Goal: Check status

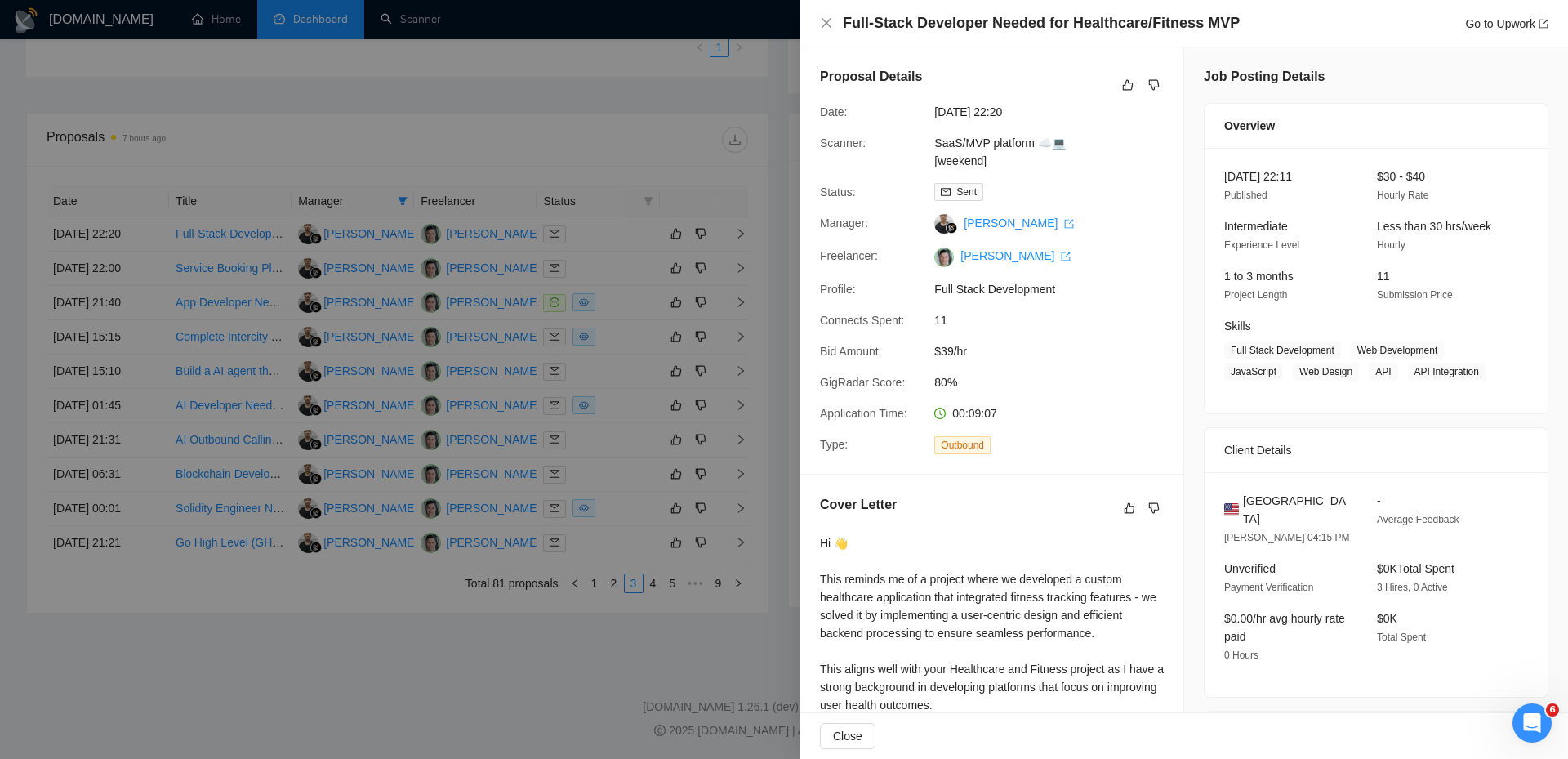
scroll to position [296, 0]
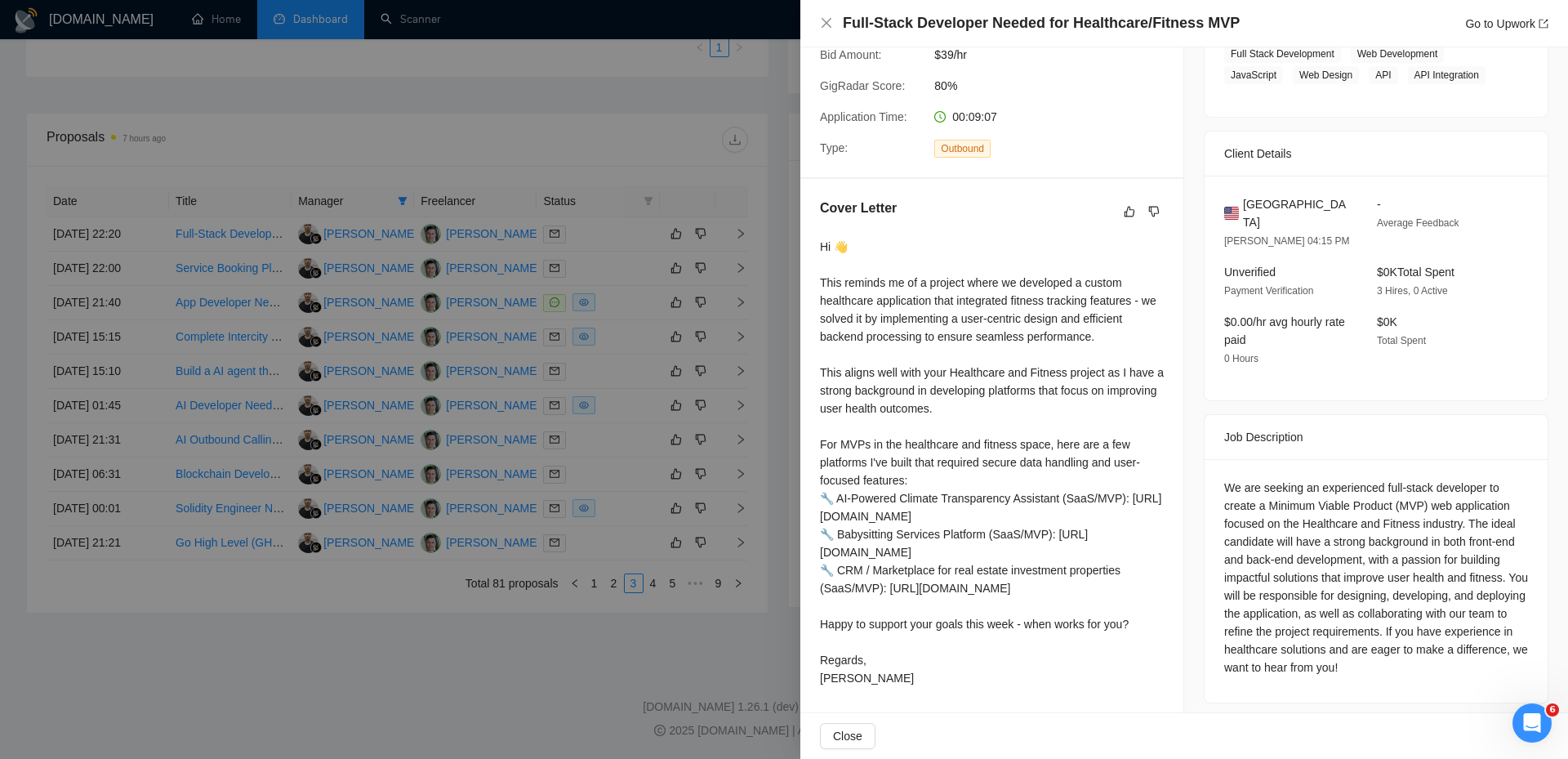
click at [605, 82] on div at bounding box center [784, 380] width 1568 height 759
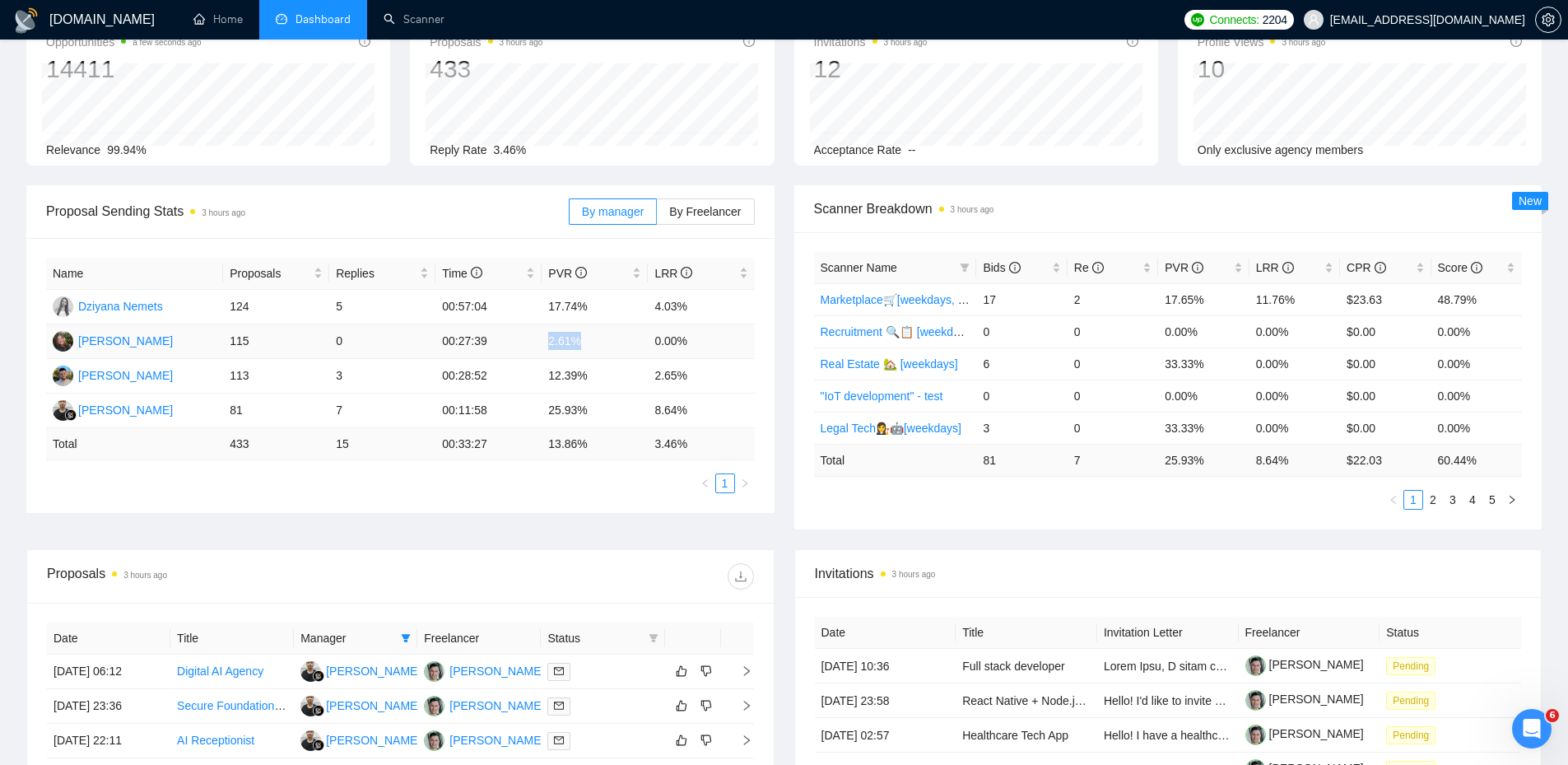
drag, startPoint x: 616, startPoint y: 350, endPoint x: 538, endPoint y: 349, distance: 78.0
click at [538, 349] on tr "Hanna Hiren 115 0 00:27:39 2.61% 0.00%" at bounding box center [400, 342] width 709 height 35
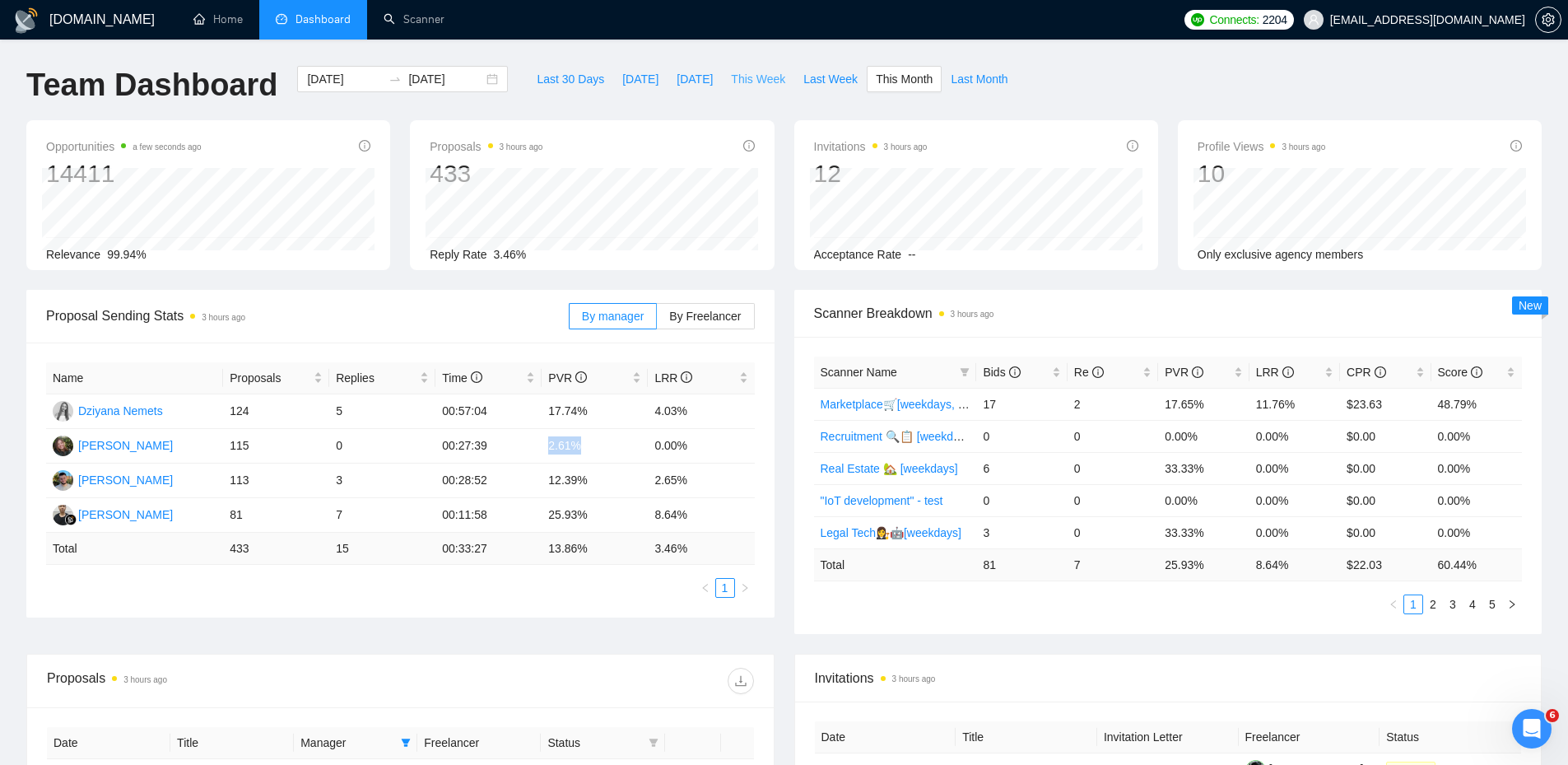
click at [731, 81] on span "This Week" at bounding box center [758, 79] width 54 height 18
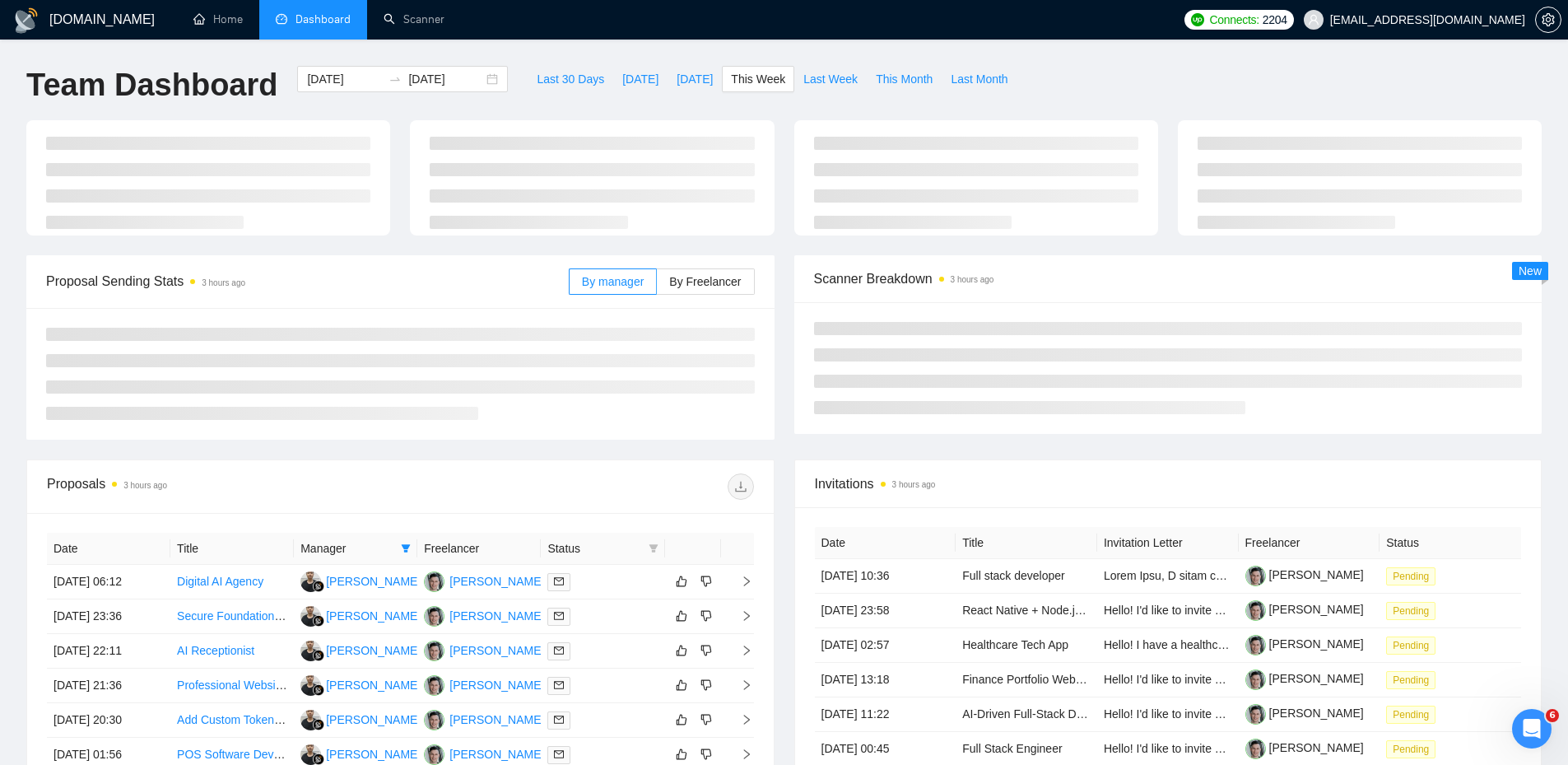
type input "2025-09-22"
type input "2025-09-28"
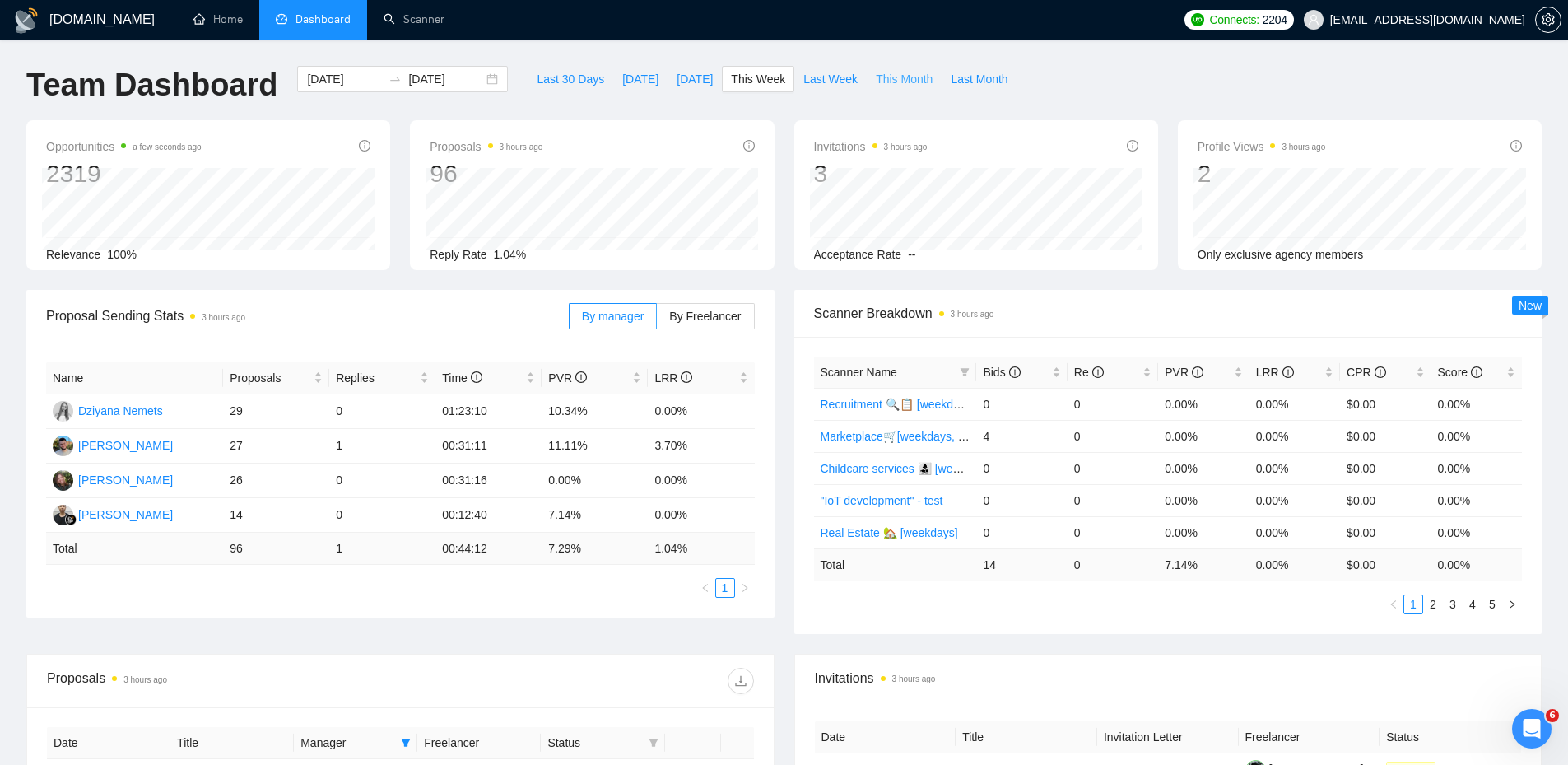
click at [883, 82] on span "This Month" at bounding box center [904, 79] width 57 height 18
type input "[DATE]"
click at [748, 82] on span "This Week" at bounding box center [758, 79] width 54 height 18
type input "2025-09-22"
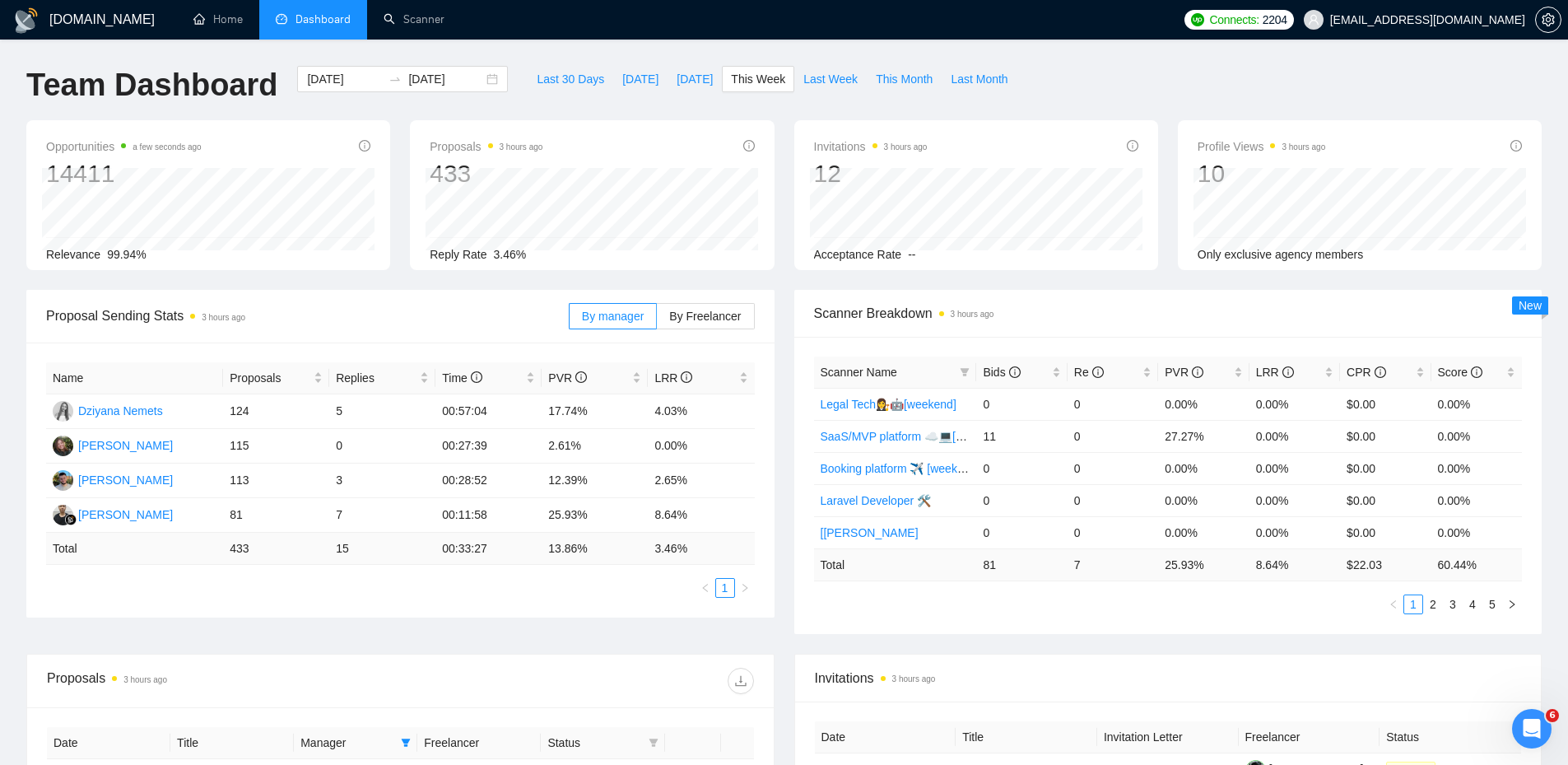
type input "2025-09-28"
click at [823, 83] on span "Last Week" at bounding box center [831, 79] width 54 height 18
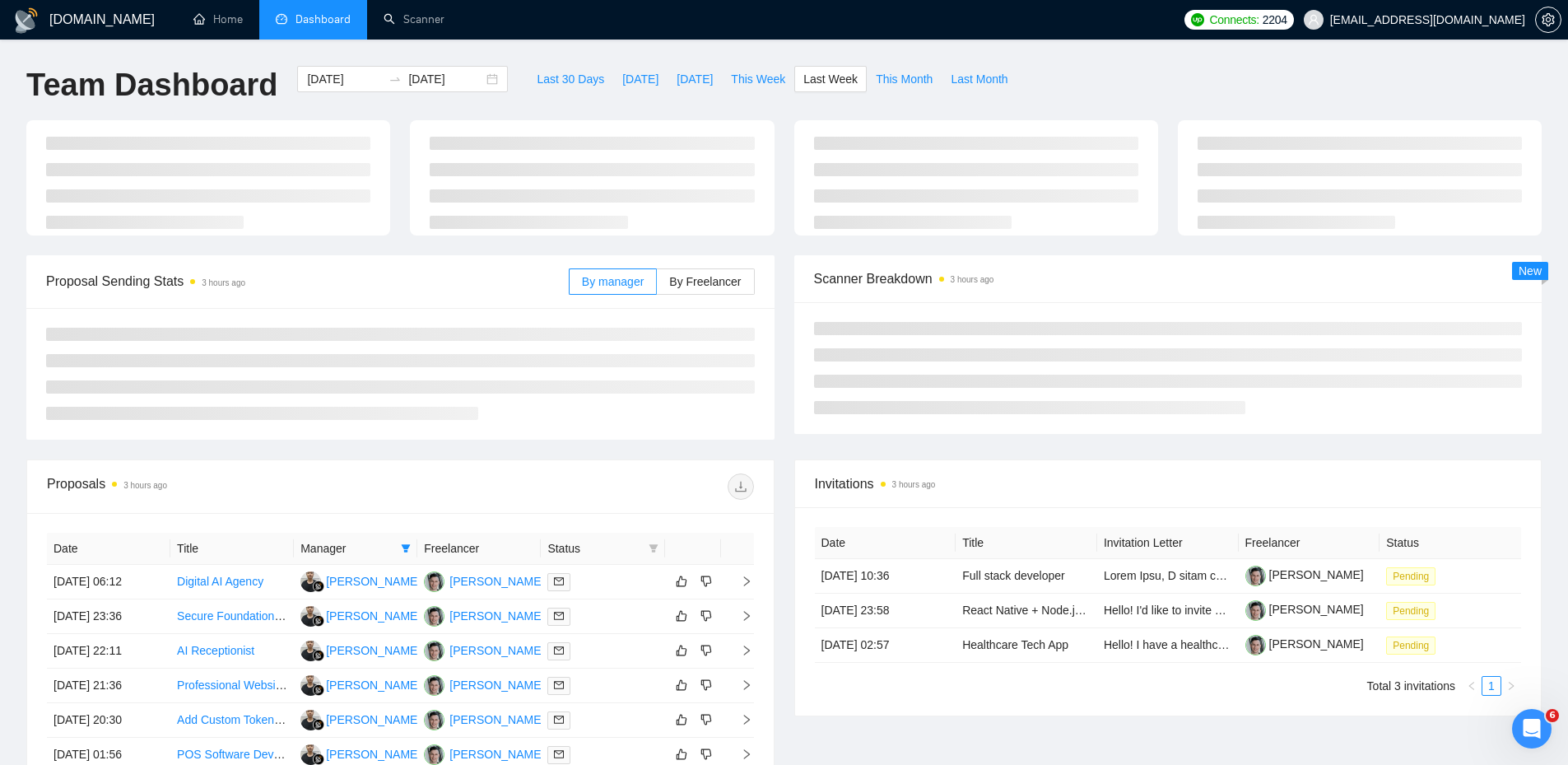
type input "2025-09-15"
type input "2025-09-21"
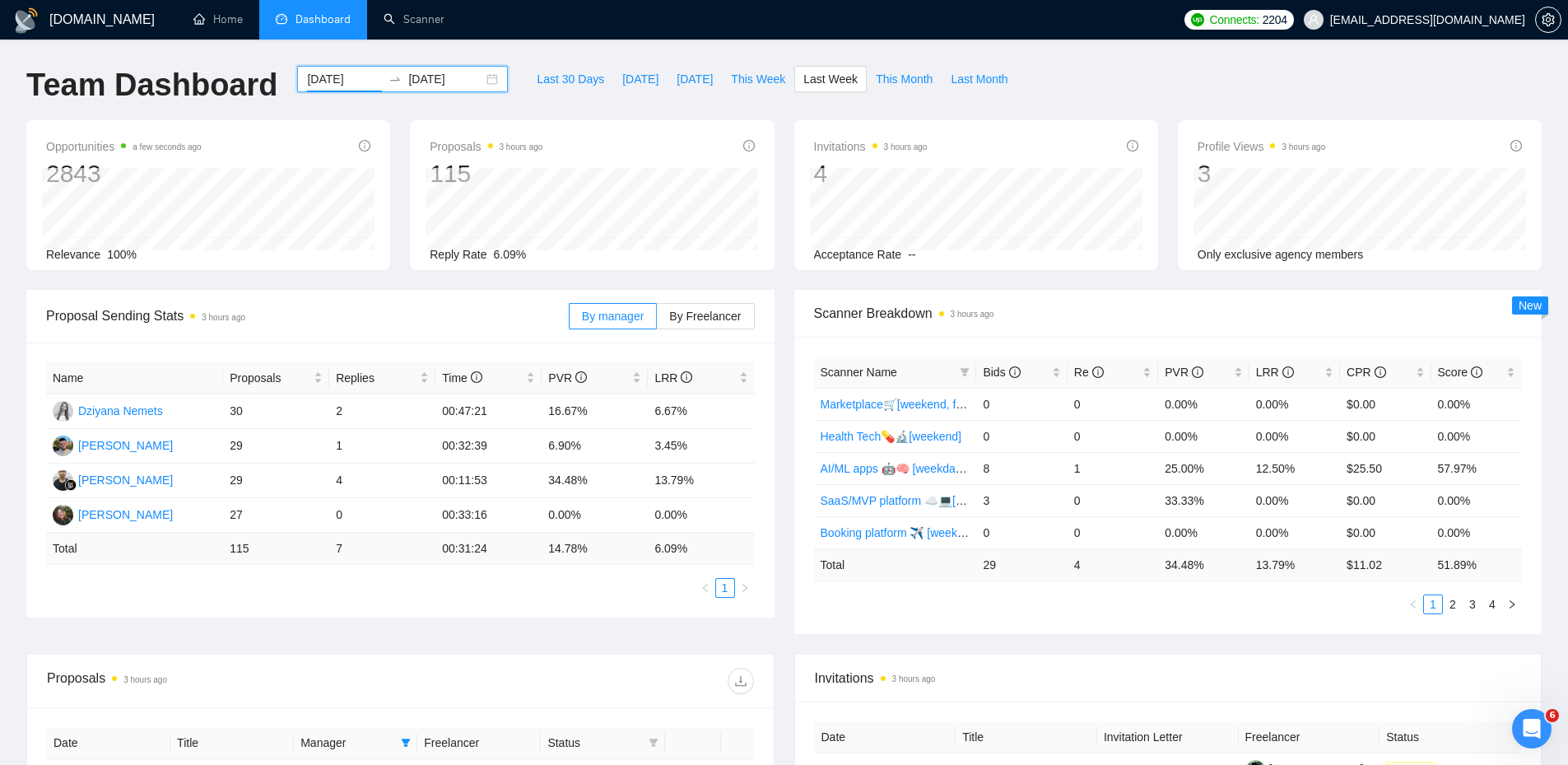
click at [353, 81] on input "2025-09-15" at bounding box center [344, 79] width 75 height 18
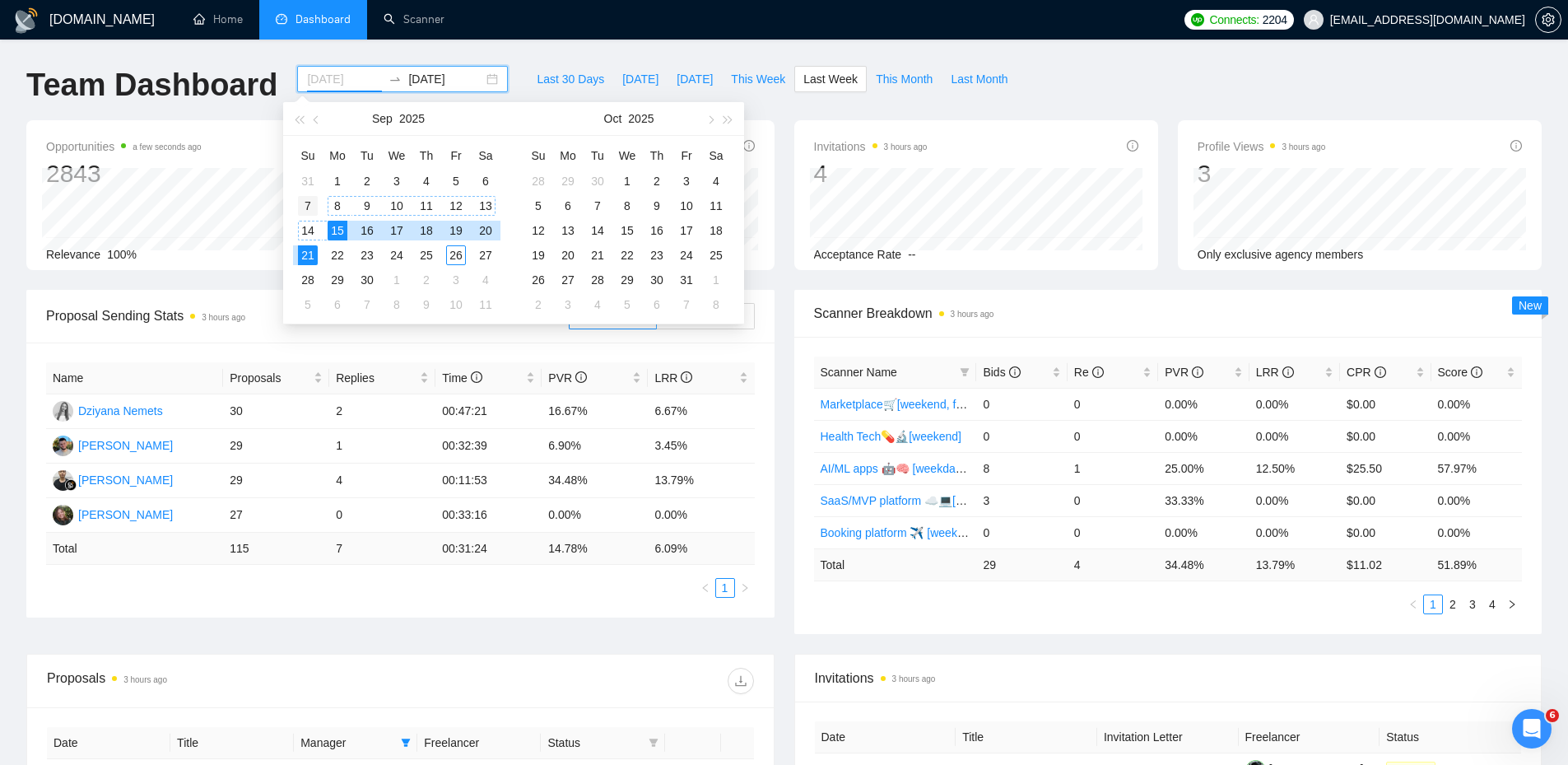
type input "2025-09-07"
click at [314, 203] on div "7" at bounding box center [308, 206] width 20 height 20
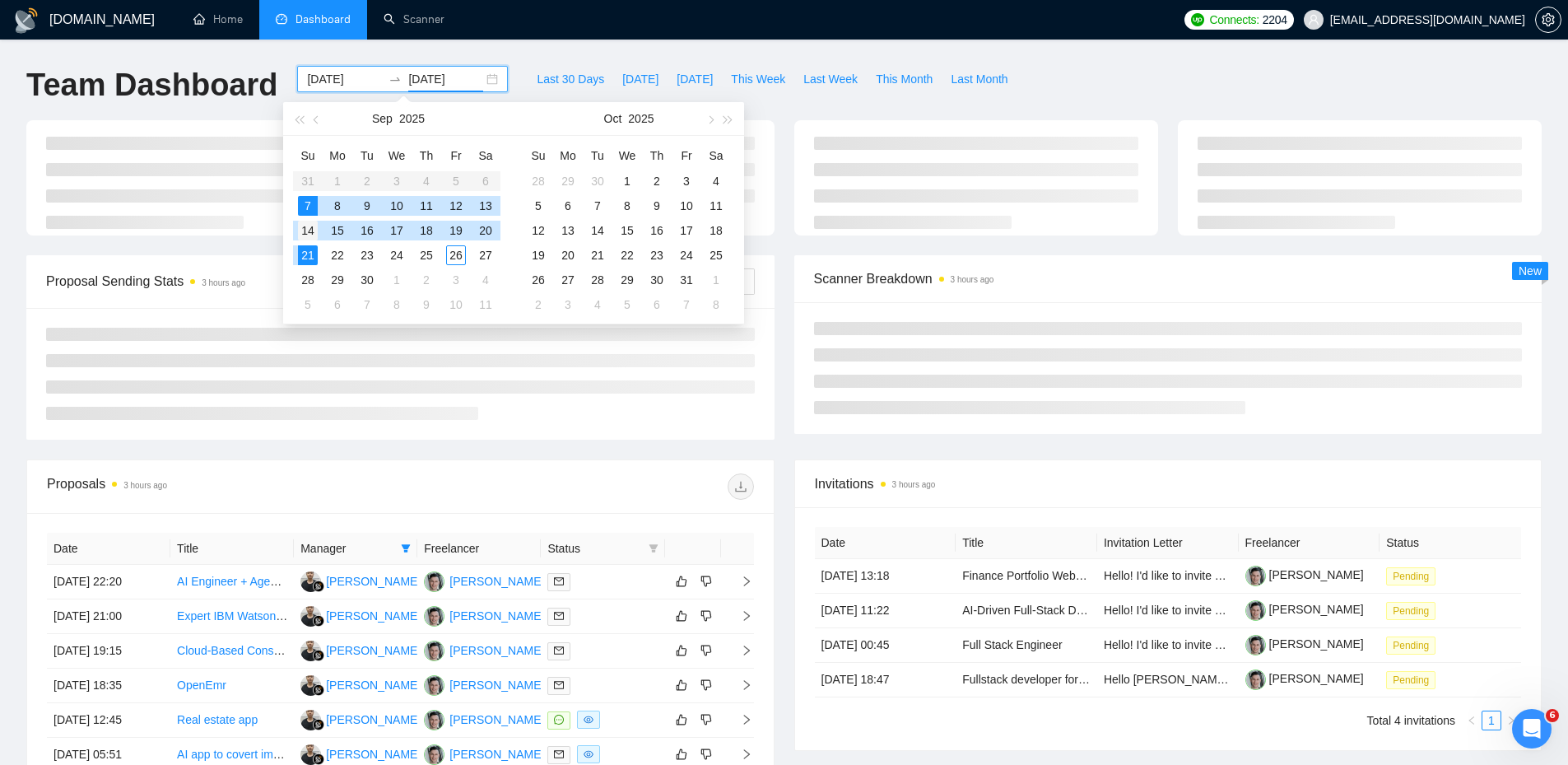
type input "2025-09-14"
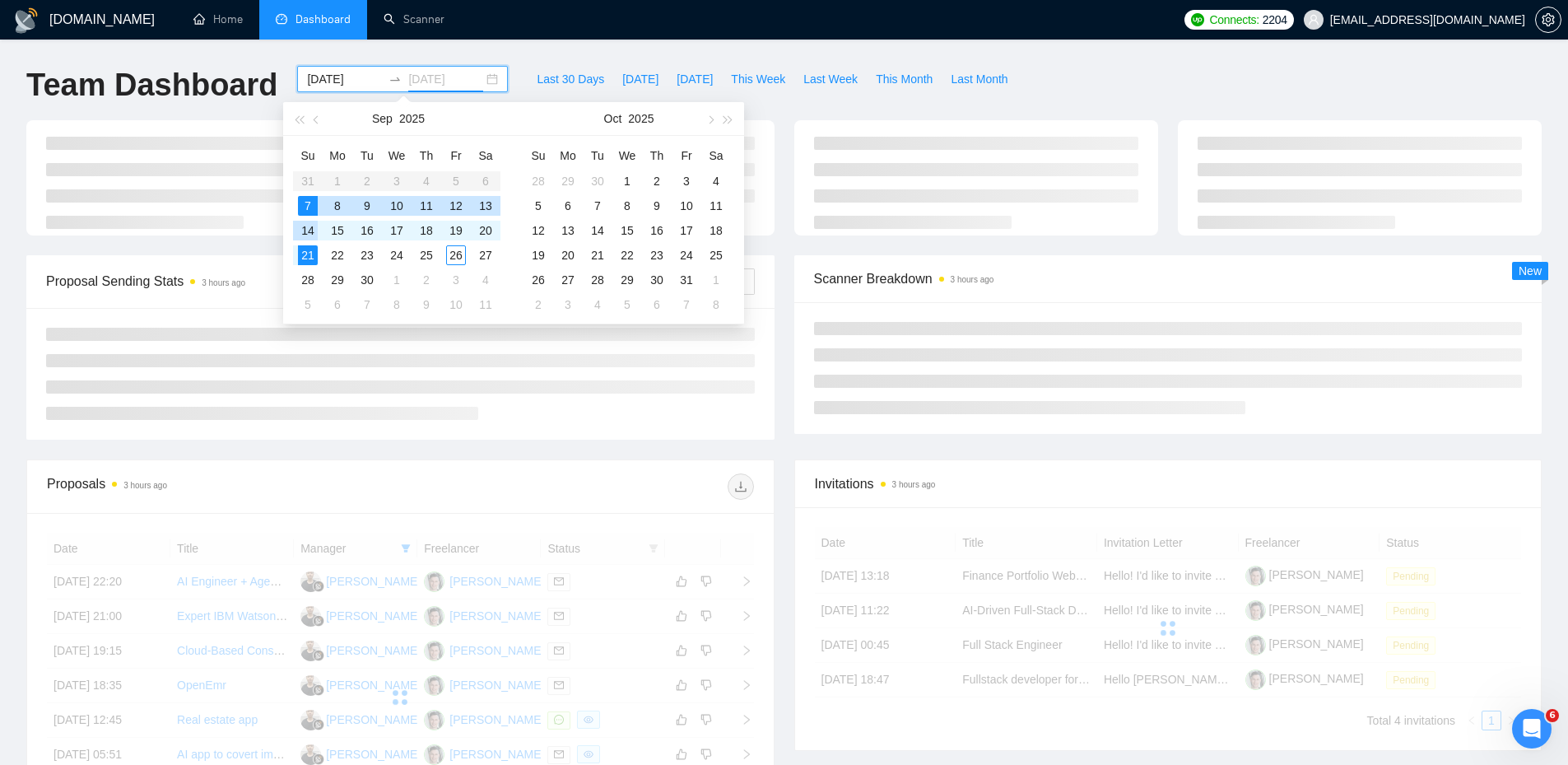
click at [307, 221] on div "14" at bounding box center [308, 231] width 20 height 20
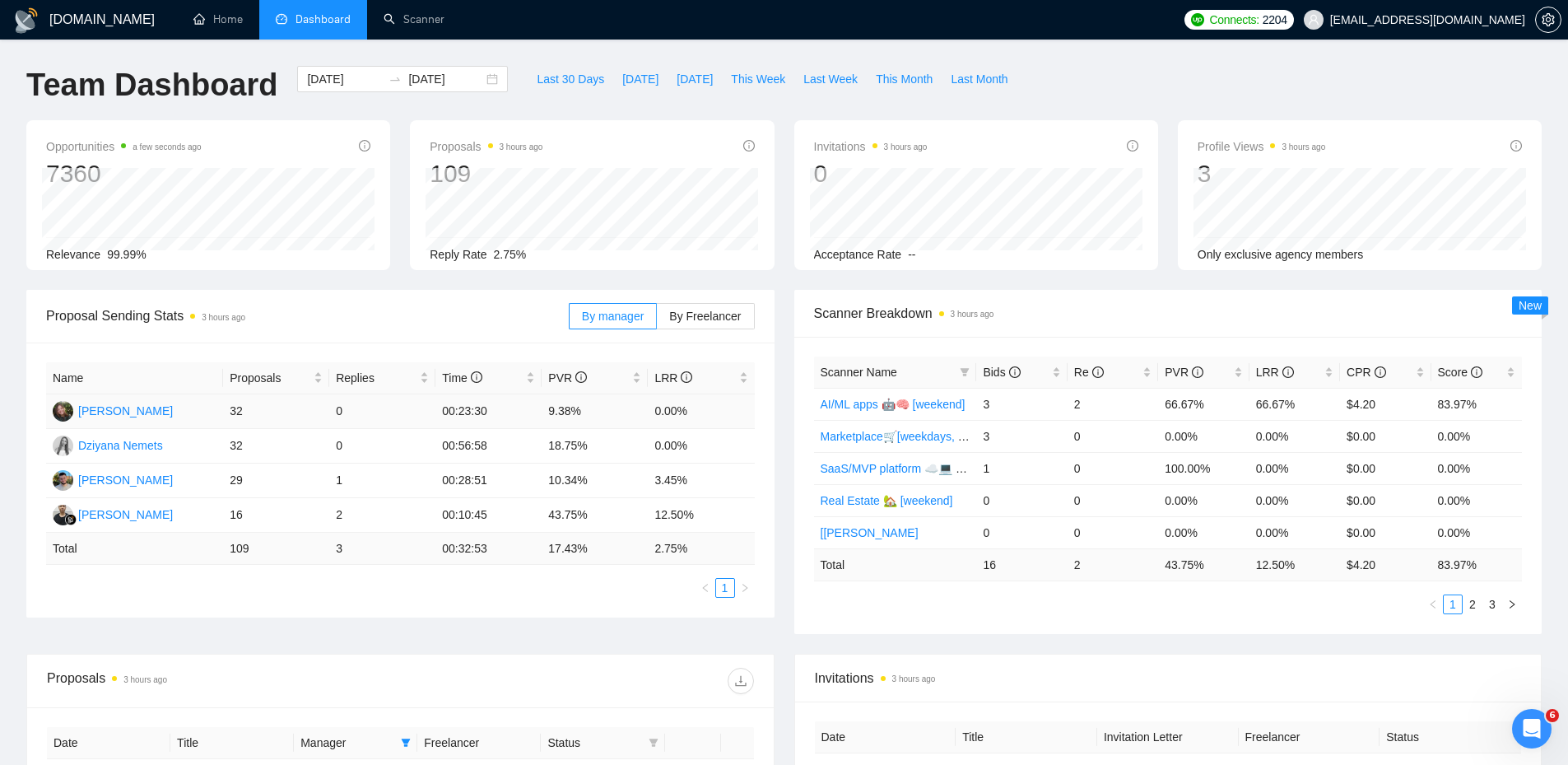
click at [506, 409] on td "00:23:30" at bounding box center [488, 411] width 106 height 35
drag, startPoint x: 505, startPoint y: 408, endPoint x: 577, endPoint y: 413, distance: 72.2
click at [571, 413] on tr "Hanna Hiren 32 0 00:23:30 9.38% 0.00%" at bounding box center [400, 411] width 709 height 35
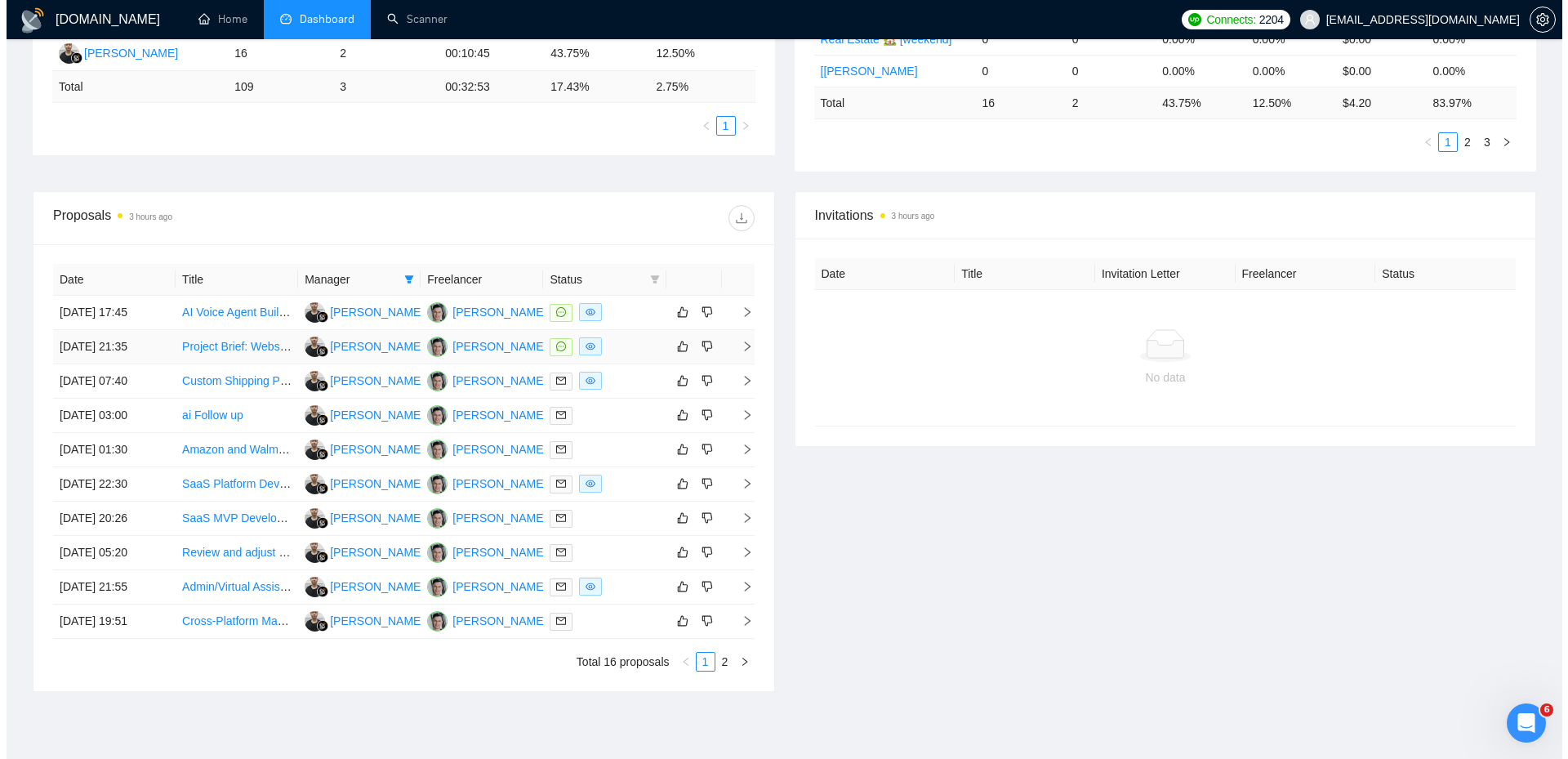
scroll to position [490, 0]
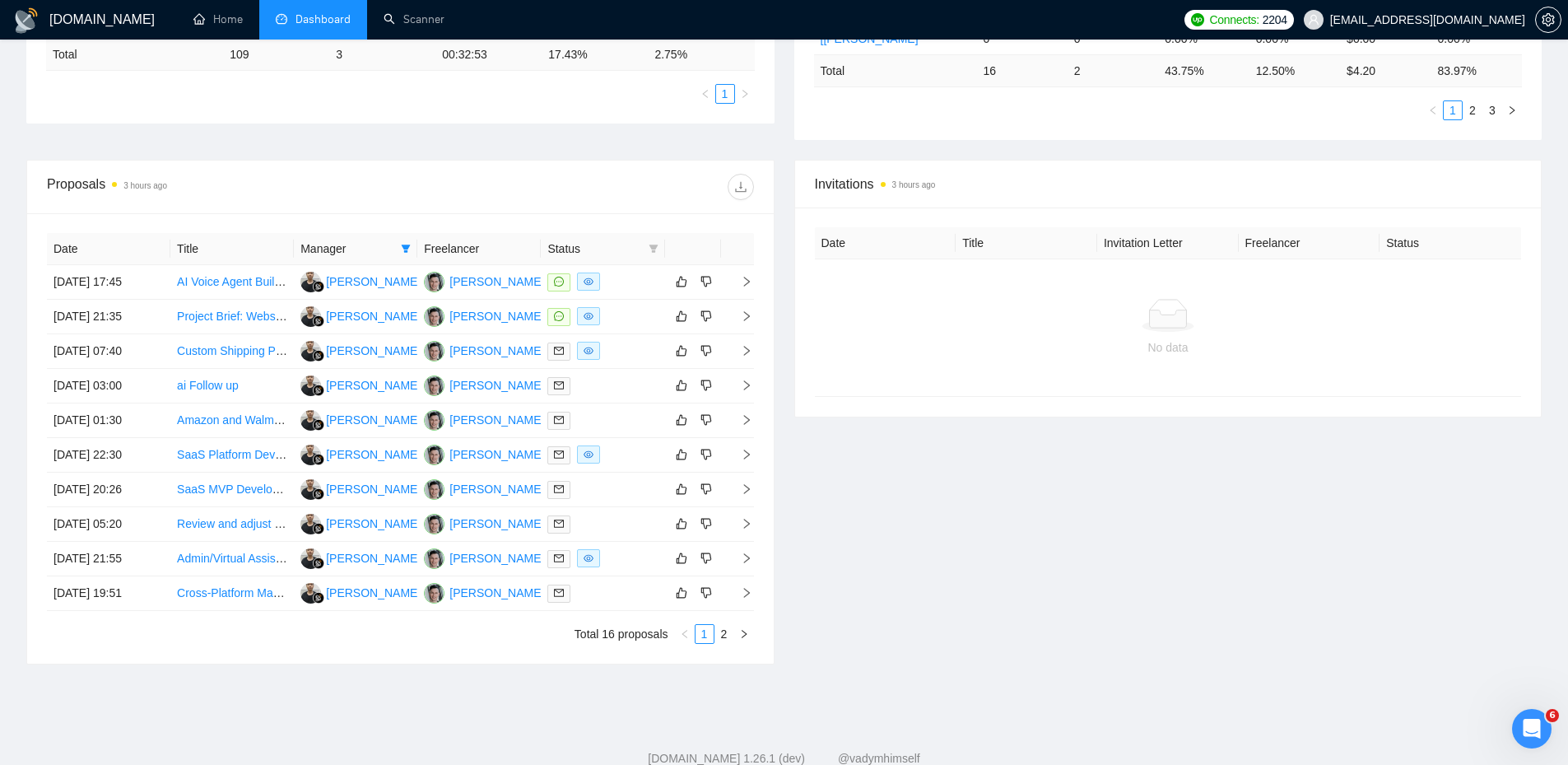
click at [623, 246] on span "Status" at bounding box center [594, 249] width 94 height 18
click at [402, 252] on icon "filter" at bounding box center [405, 249] width 10 height 10
click at [331, 282] on span "[PERSON_NAME]" at bounding box center [330, 280] width 95 height 13
checkbox input "true"
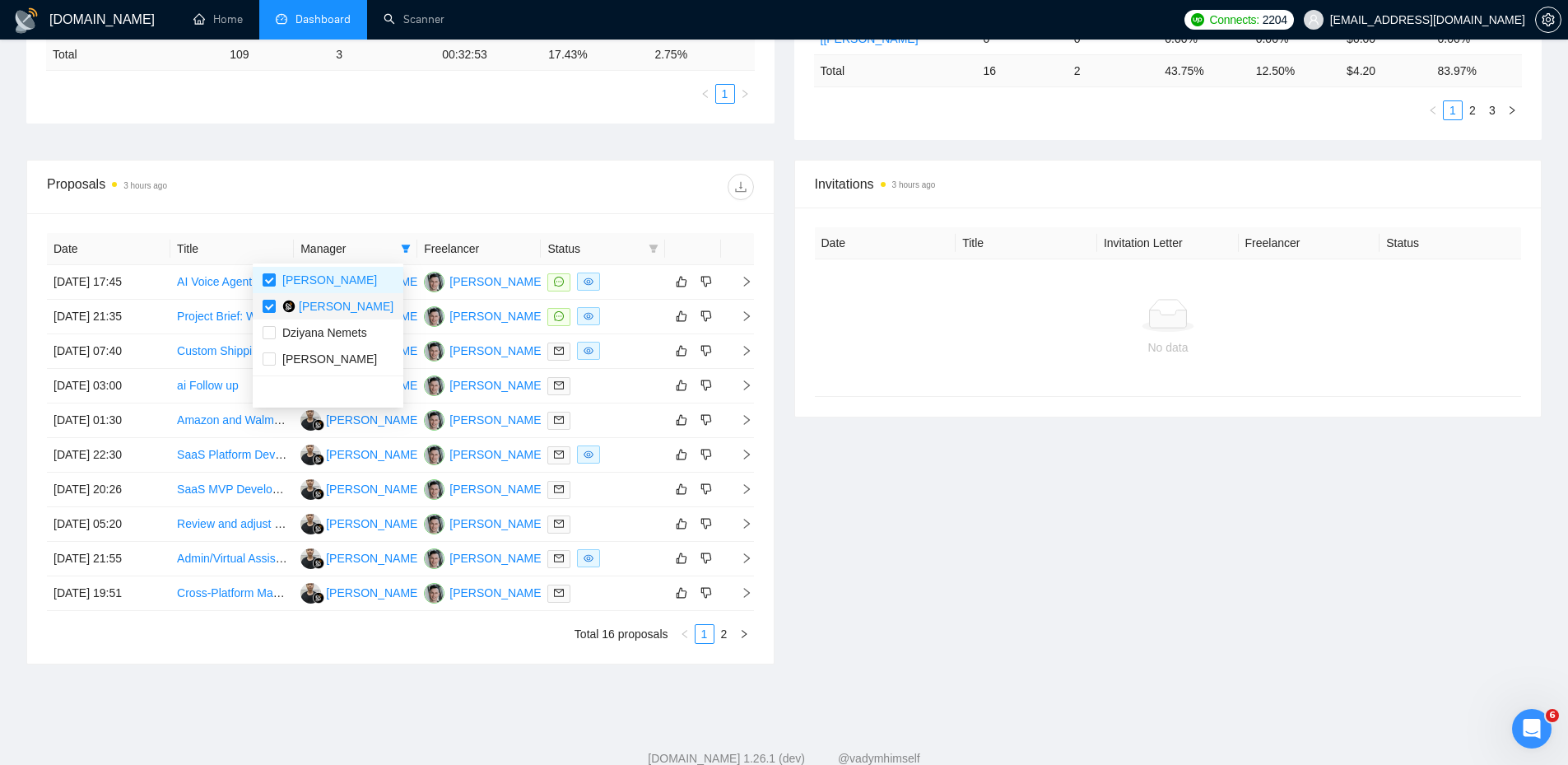
click at [338, 308] on span "[PERSON_NAME]" at bounding box center [346, 306] width 95 height 13
checkbox input "false"
click at [400, 193] on div at bounding box center [577, 187] width 354 height 26
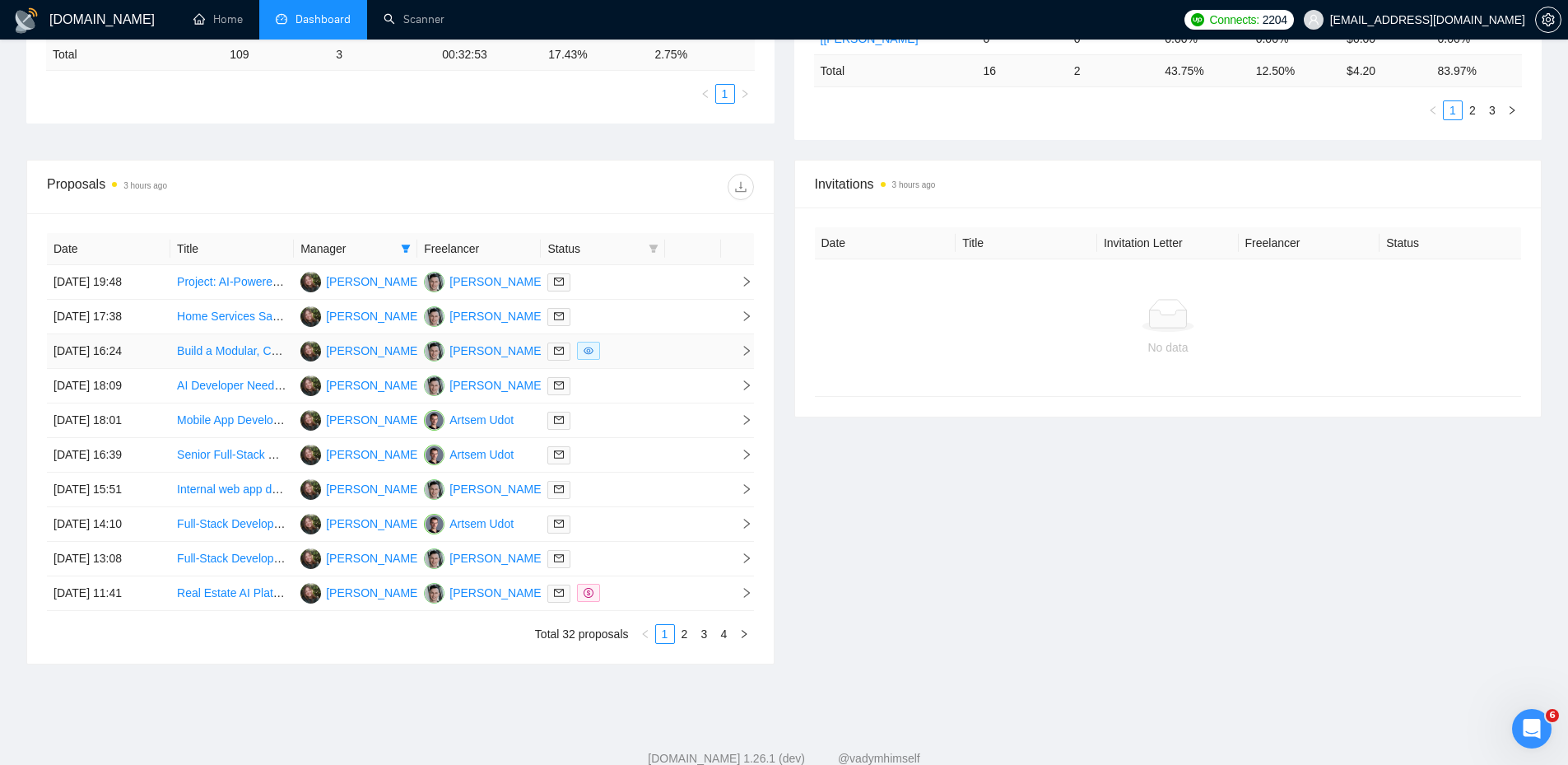
click at [627, 361] on td at bounding box center [603, 352] width 124 height 35
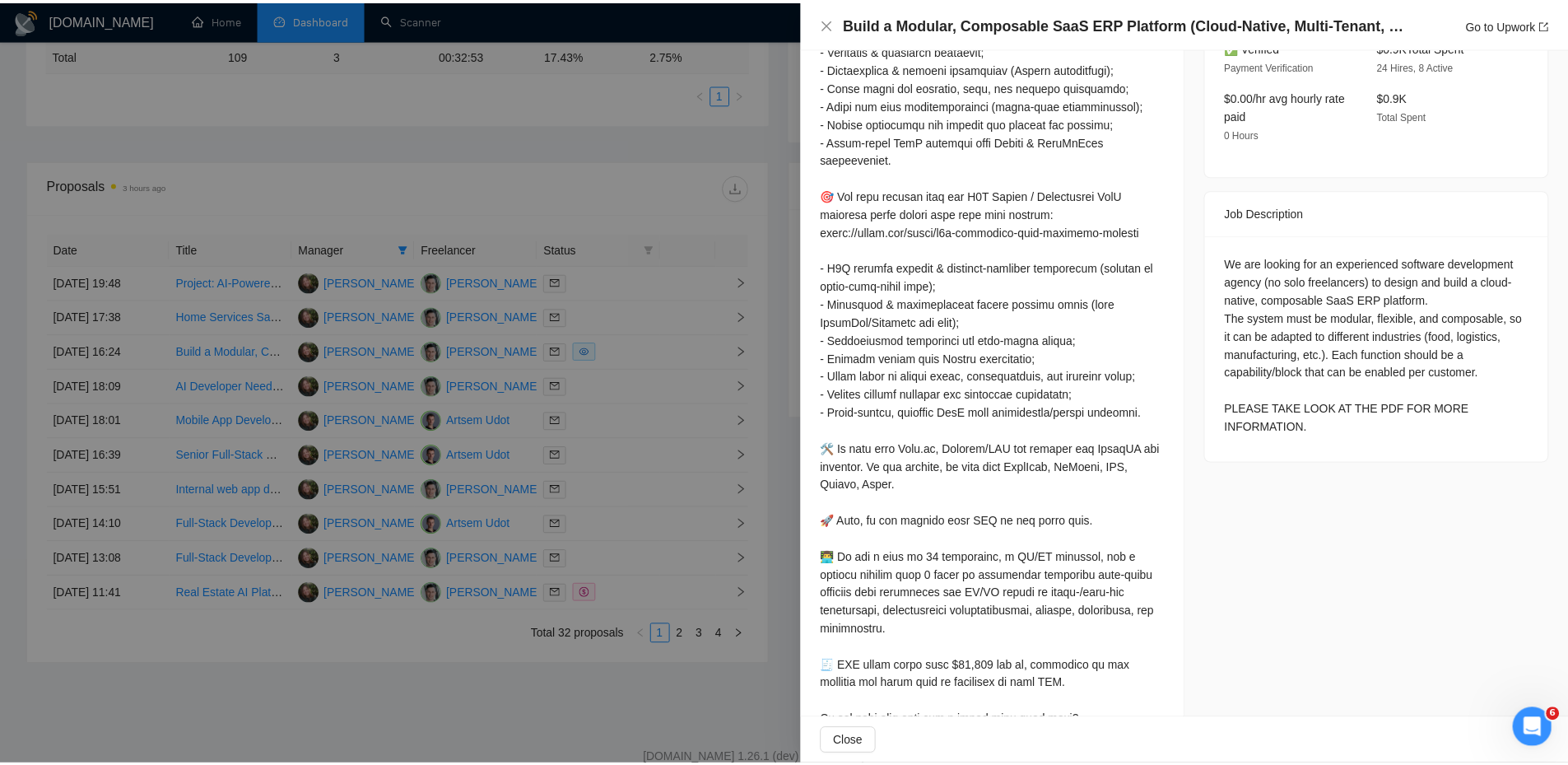
scroll to position [347, 0]
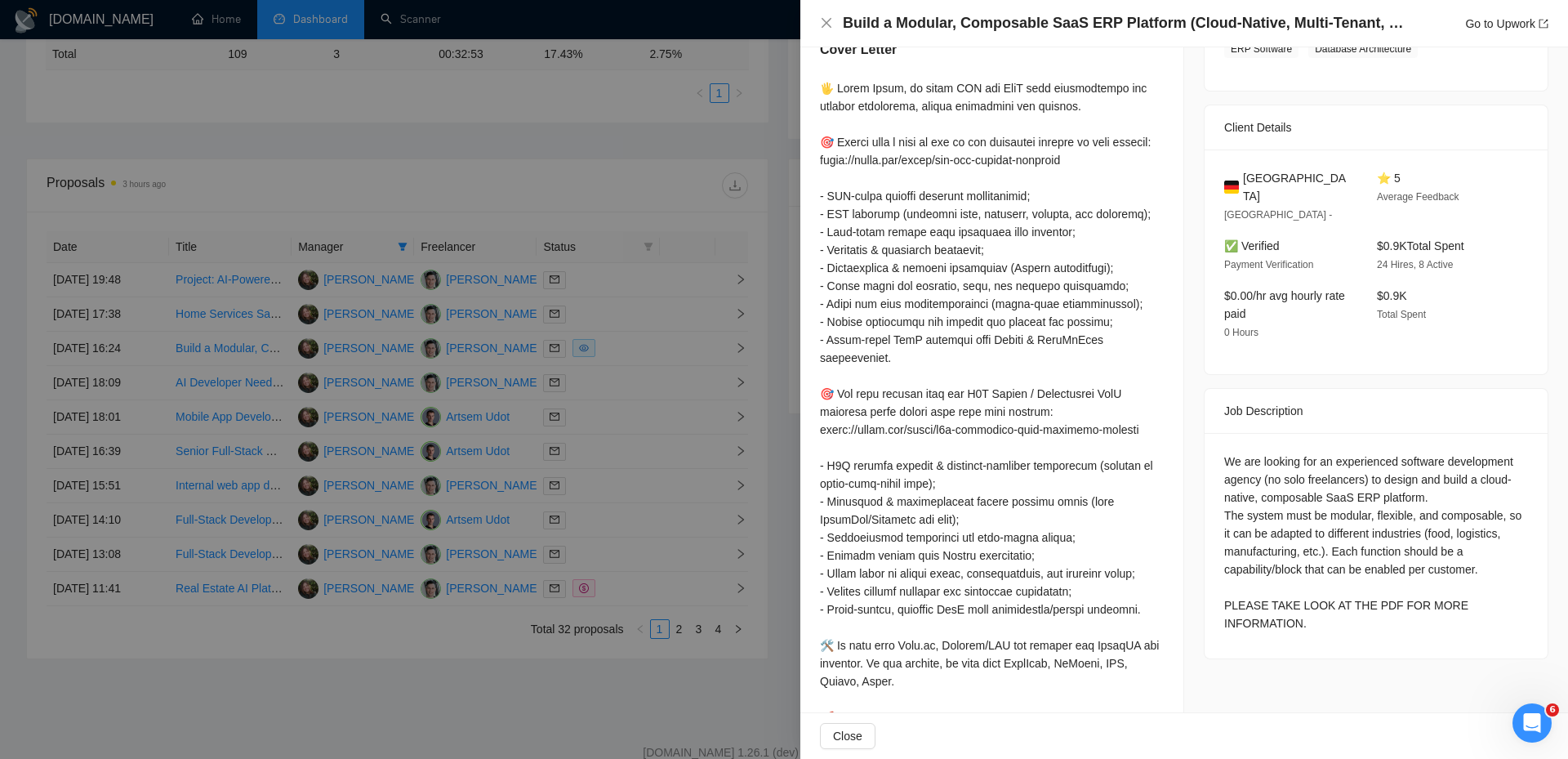
click at [638, 687] on div at bounding box center [784, 380] width 1568 height 759
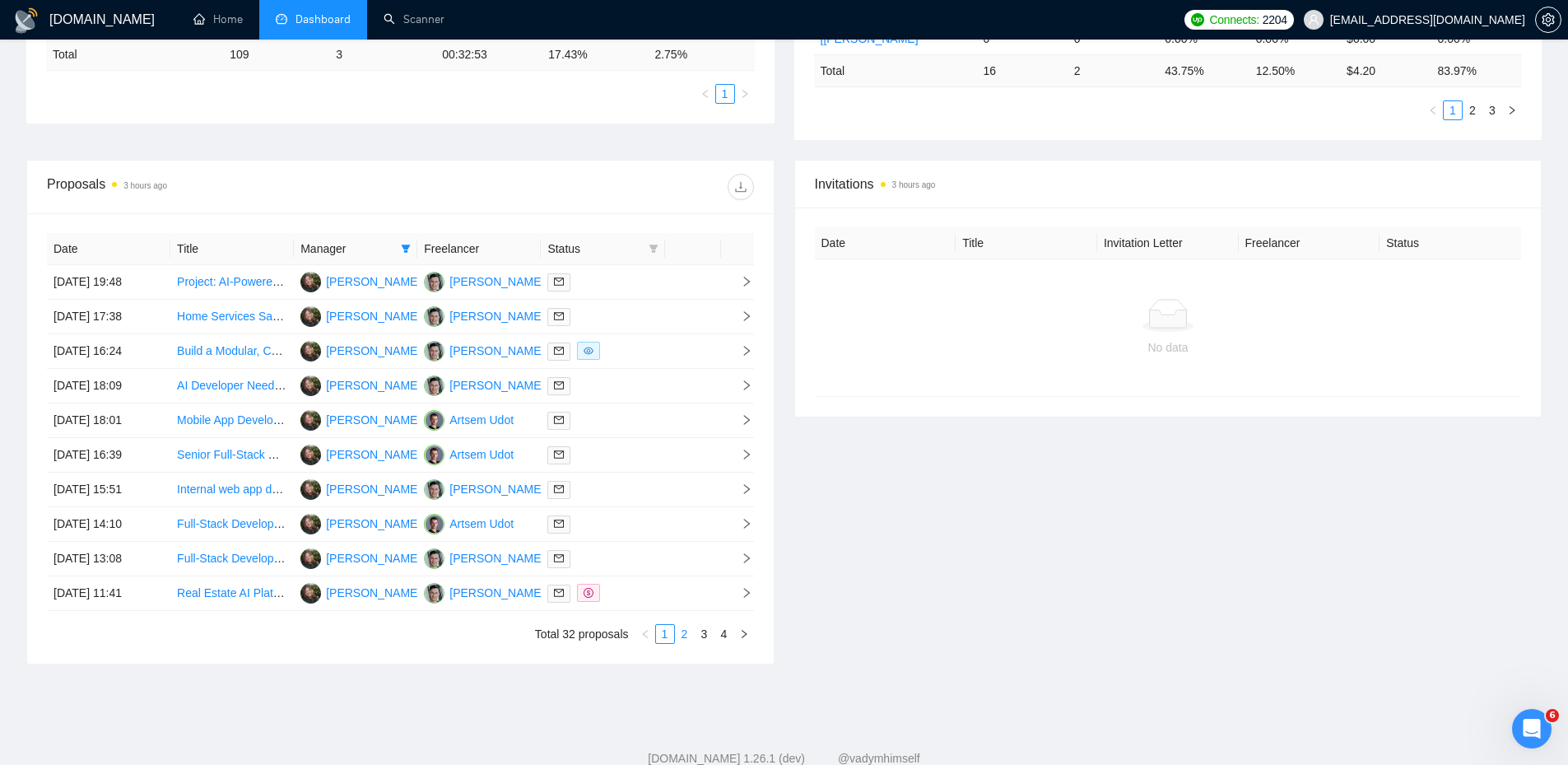
click at [677, 635] on link "2" at bounding box center [685, 634] width 18 height 18
click at [705, 627] on link "3" at bounding box center [705, 634] width 18 height 18
click at [725, 635] on link "4" at bounding box center [724, 634] width 18 height 18
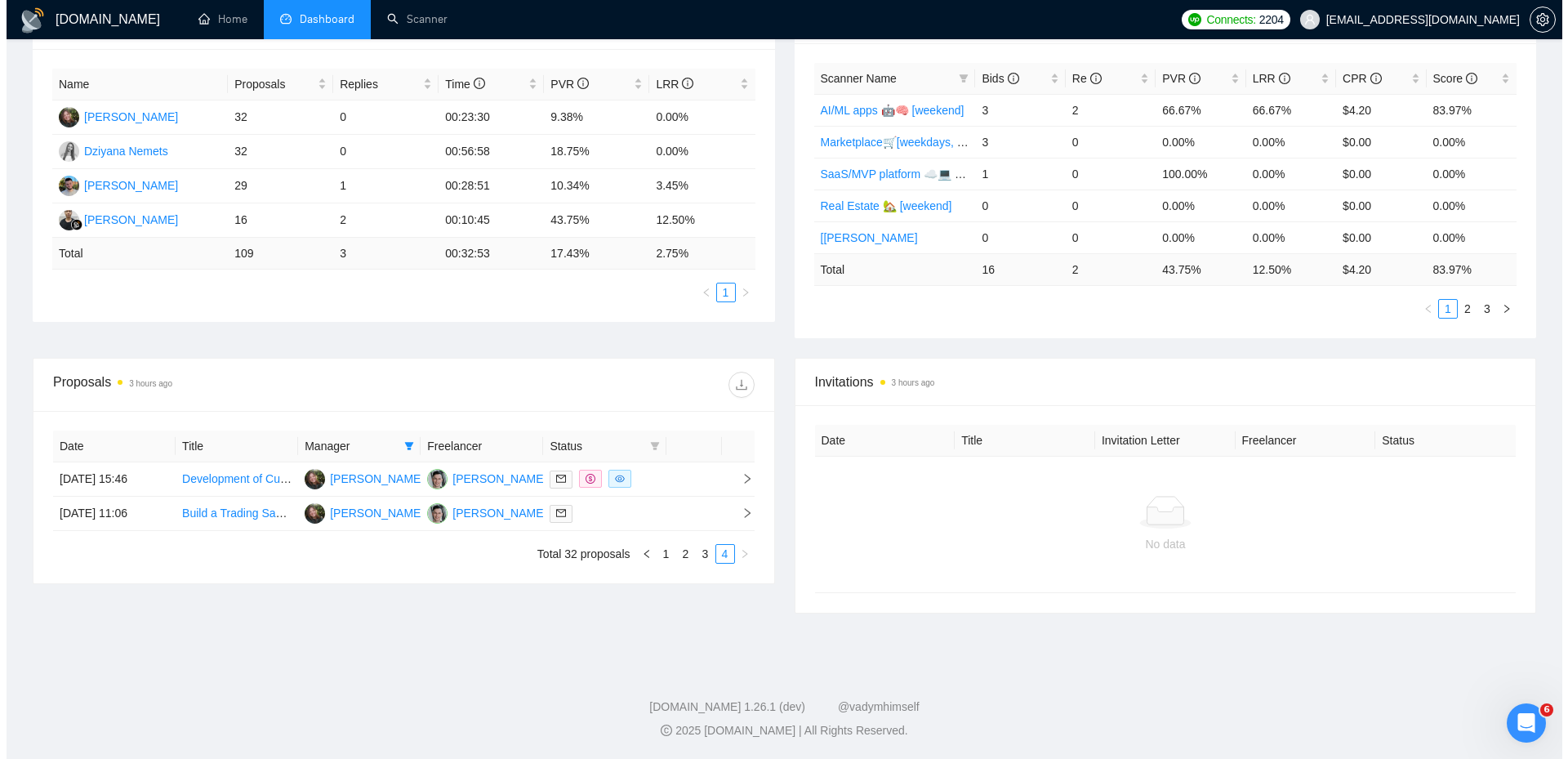
scroll to position [290, 0]
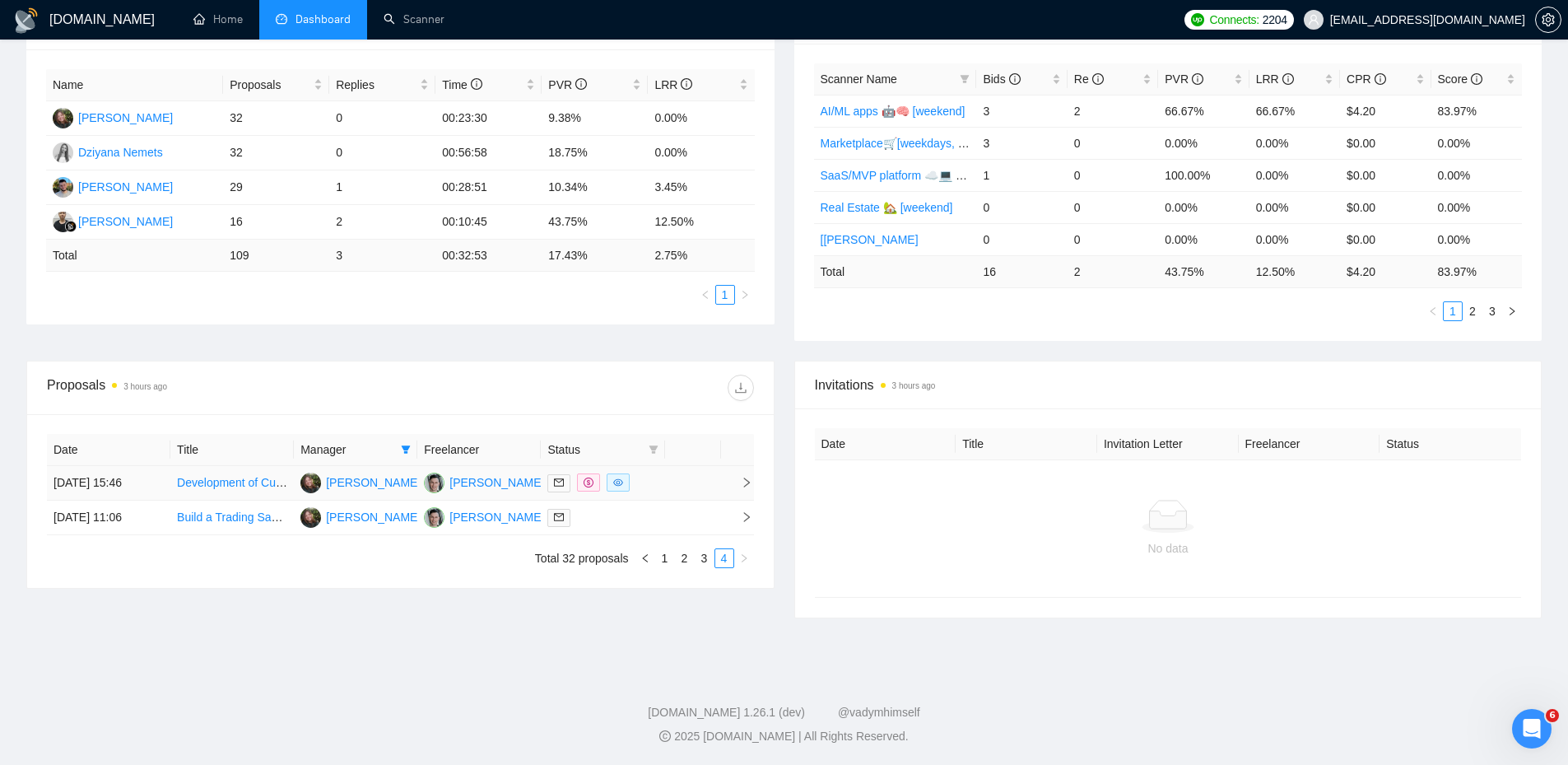
click at [678, 467] on td at bounding box center [693, 483] width 56 height 35
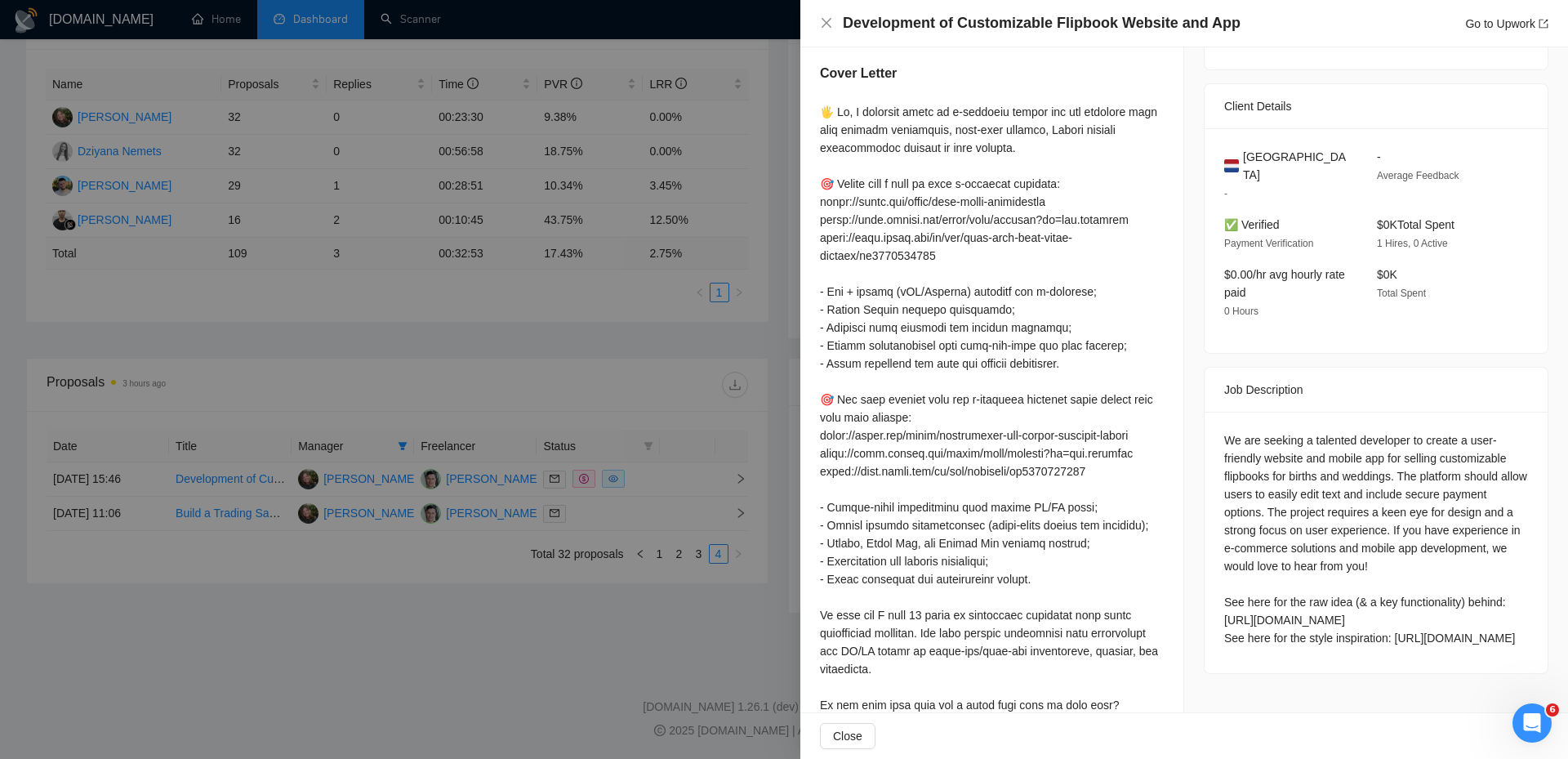
click at [700, 388] on div at bounding box center [784, 380] width 1568 height 759
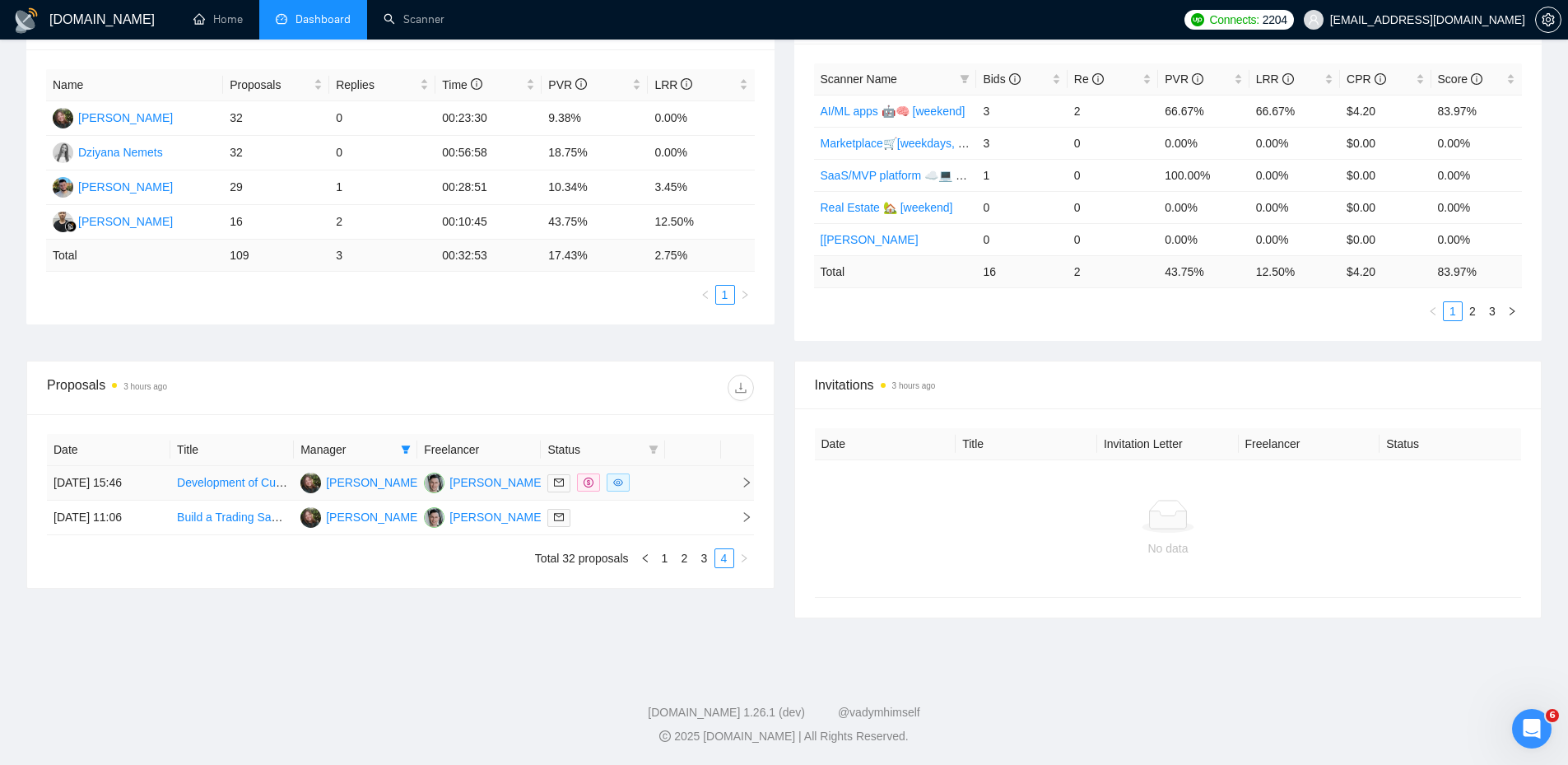
click at [682, 476] on td at bounding box center [693, 483] width 56 height 35
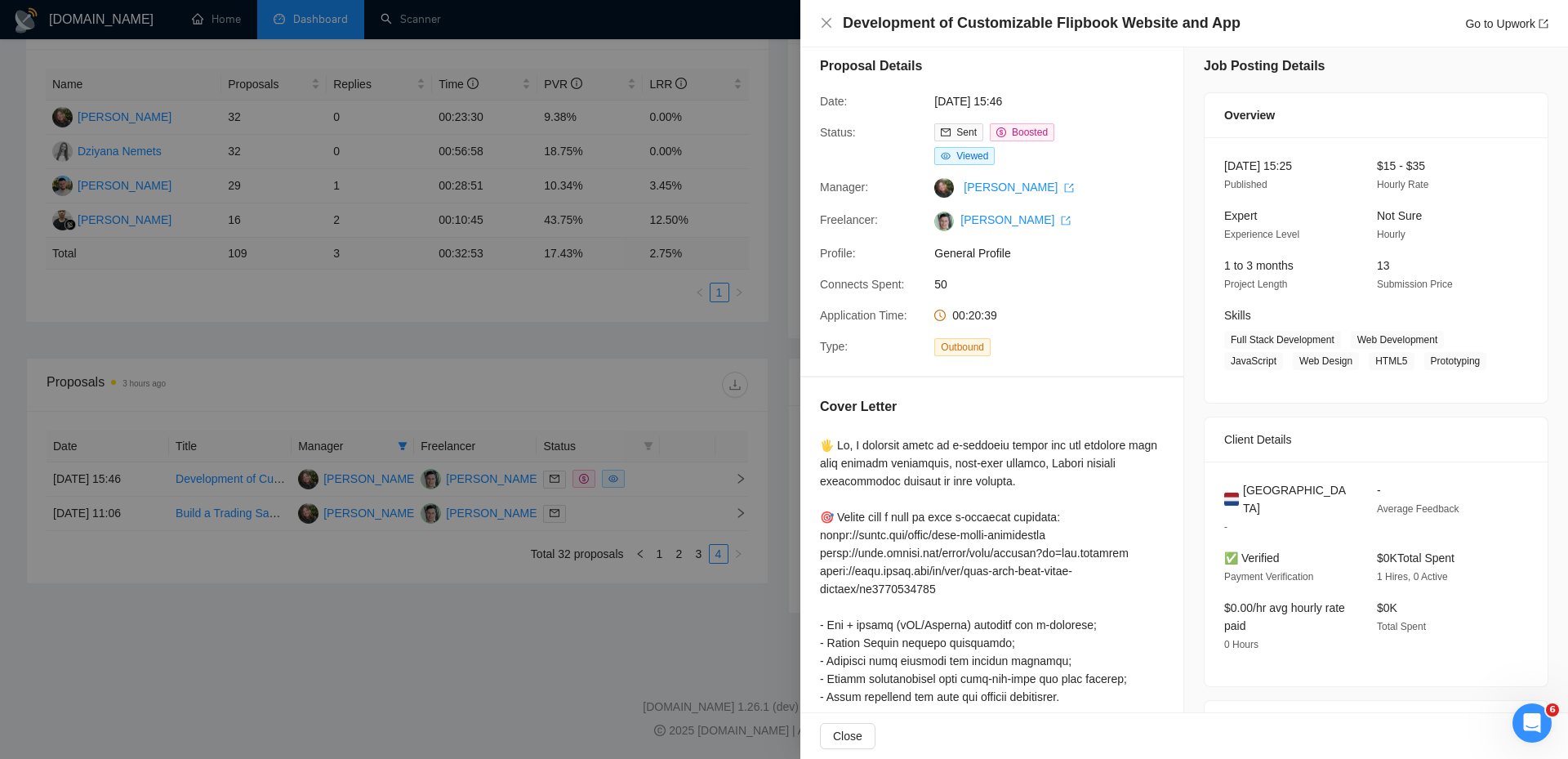
scroll to position [0, 0]
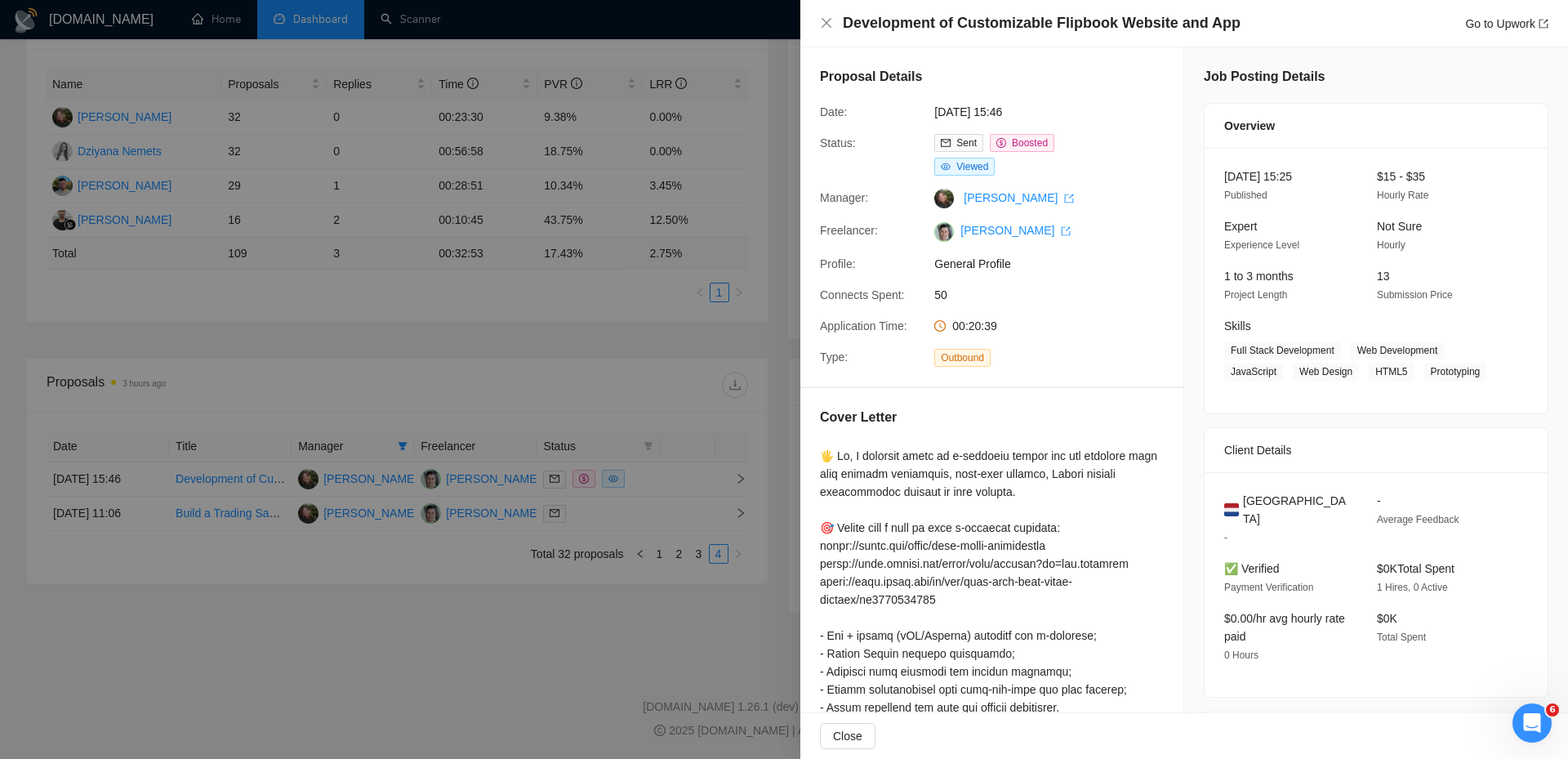
click at [594, 391] on div at bounding box center [784, 380] width 1568 height 759
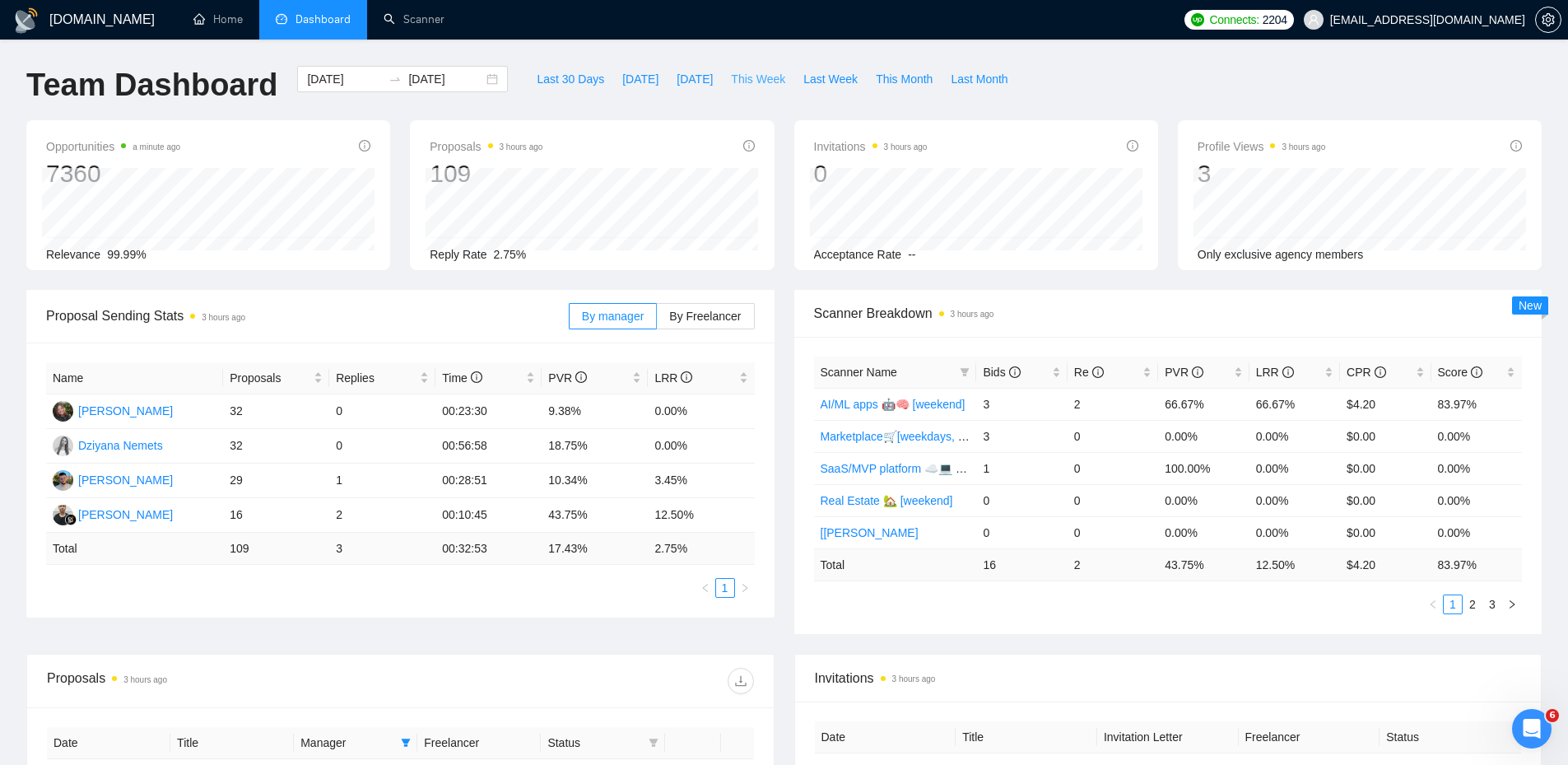
click at [747, 83] on span "This Week" at bounding box center [758, 79] width 54 height 18
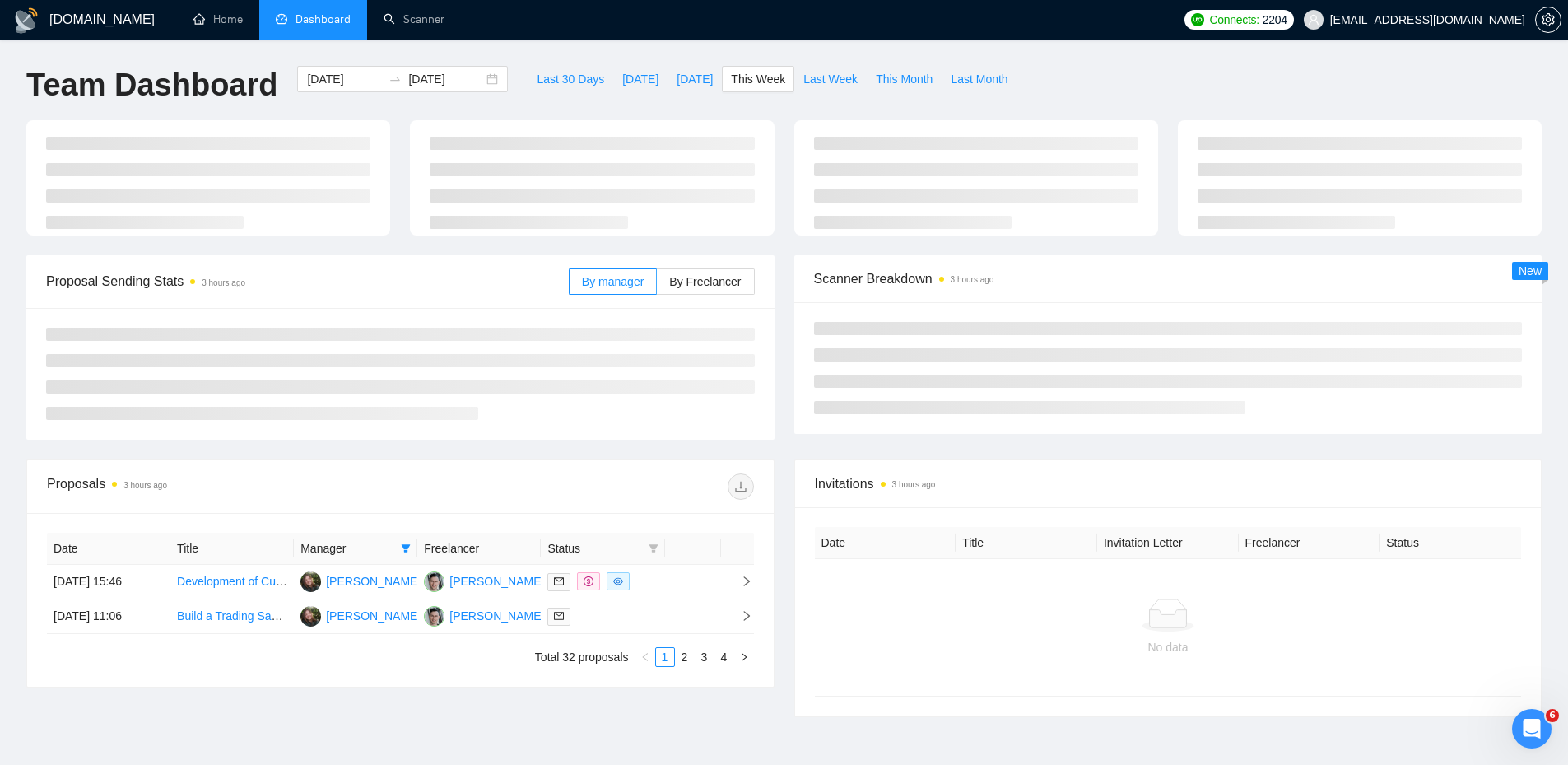
type input "2025-09-22"
type input "2025-09-28"
